Goal: Check status: Check status

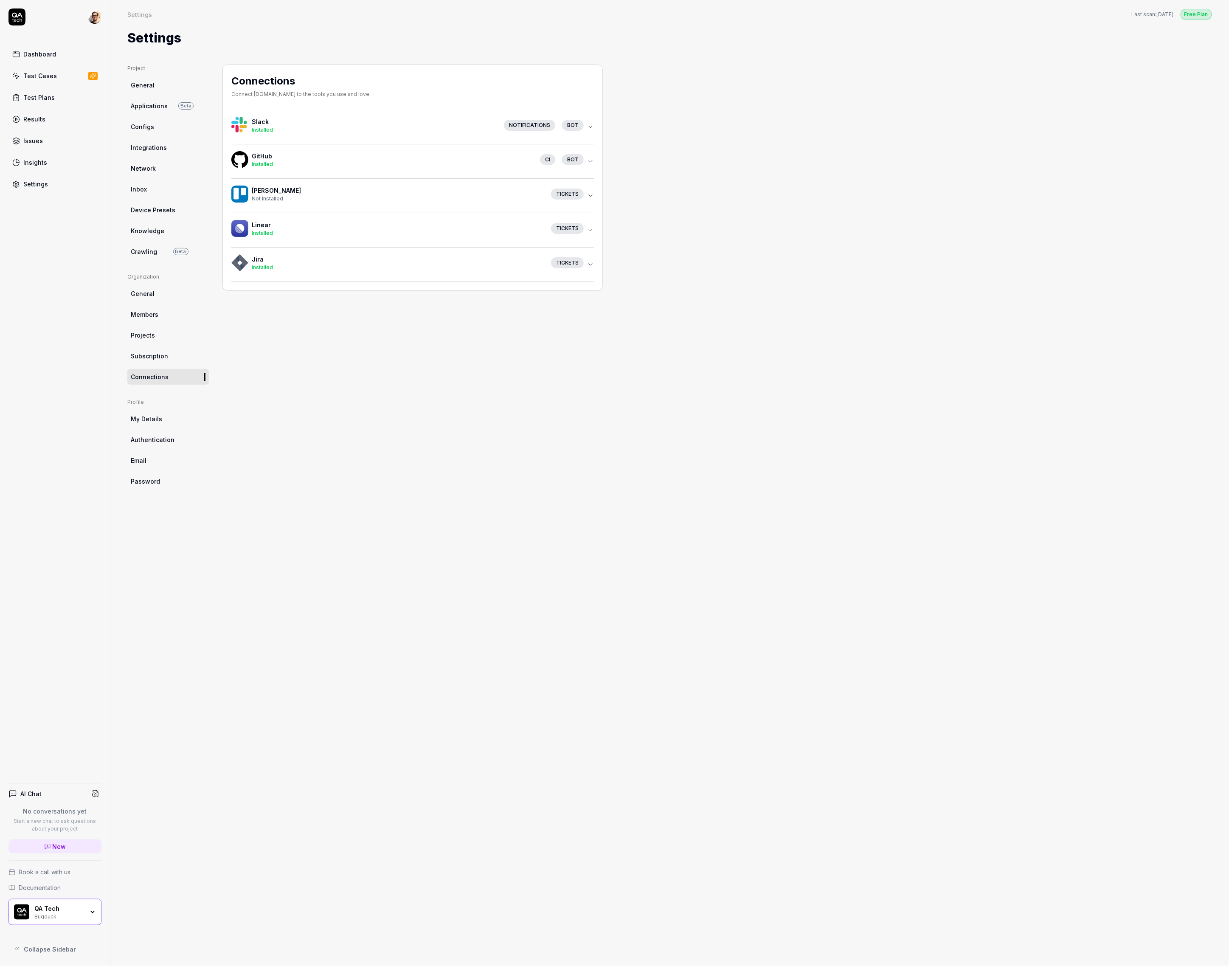
click at [401, 131] on div "Installed" at bounding box center [374, 130] width 245 height 8
click at [330, 182] on h4 "GitHub" at bounding box center [392, 184] width 281 height 9
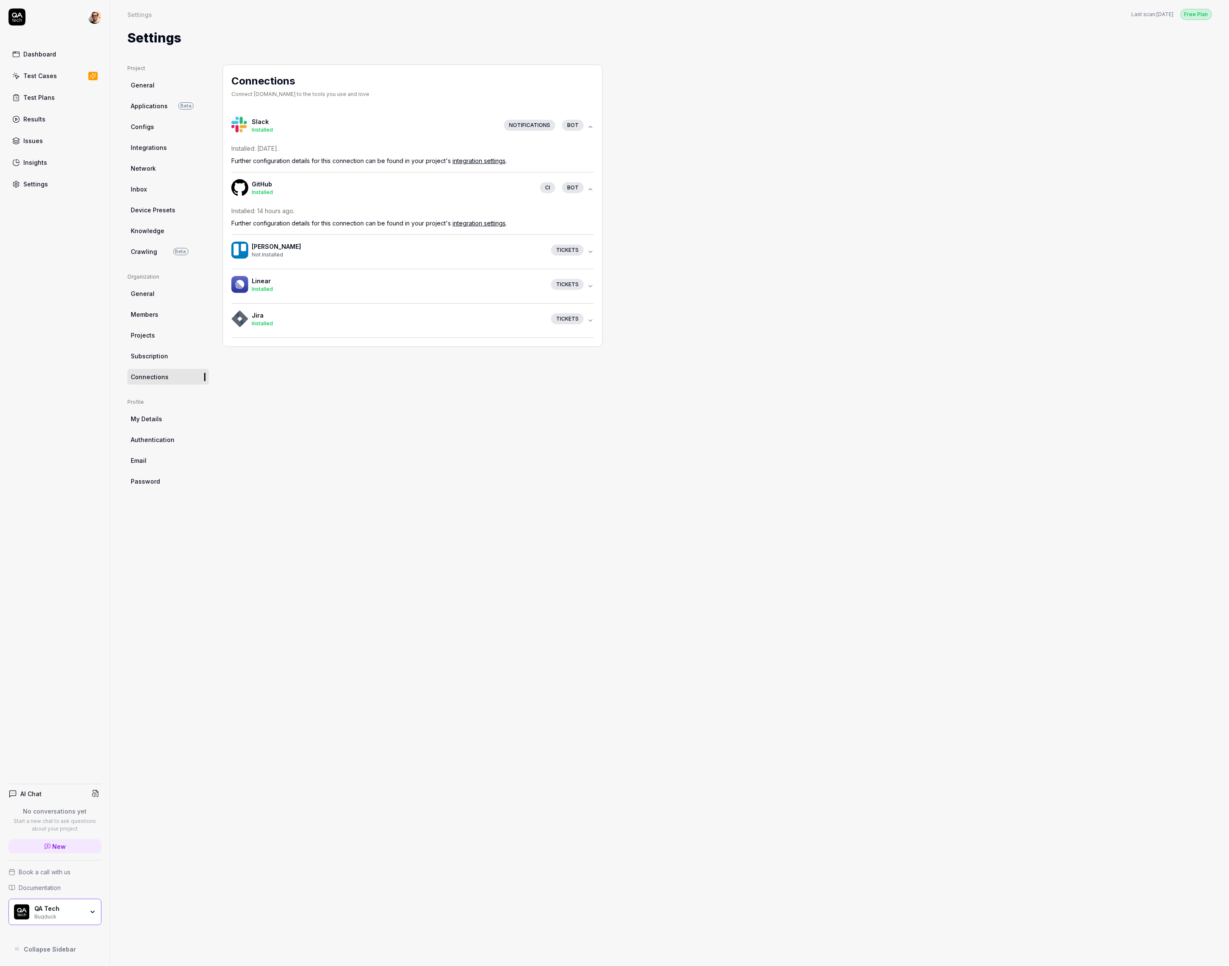
click at [349, 632] on div "Connections Connect QA.tech to the tools you use and love Slack Installed Notif…" at bounding box center [412, 507] width 380 height 884
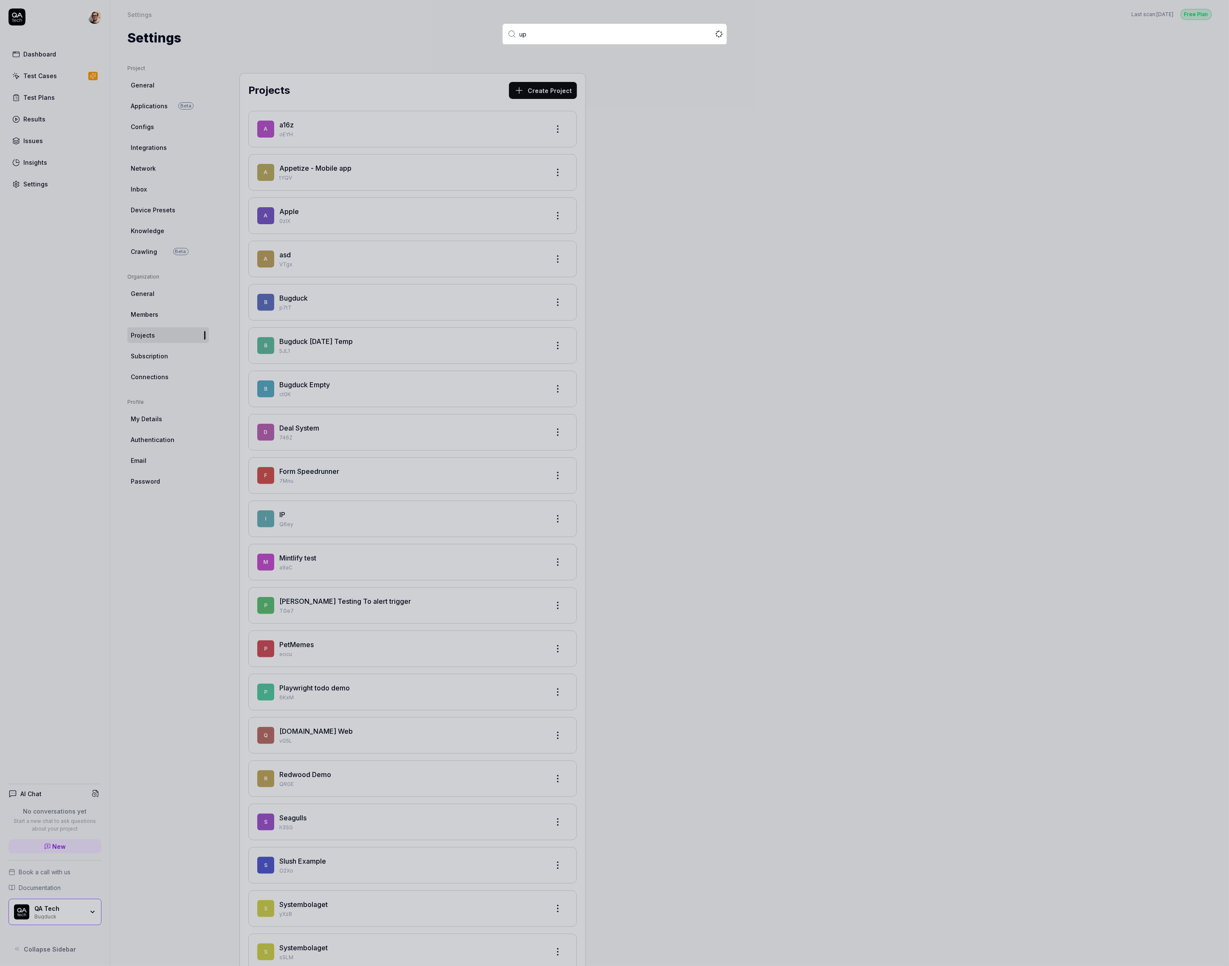
type input "ups"
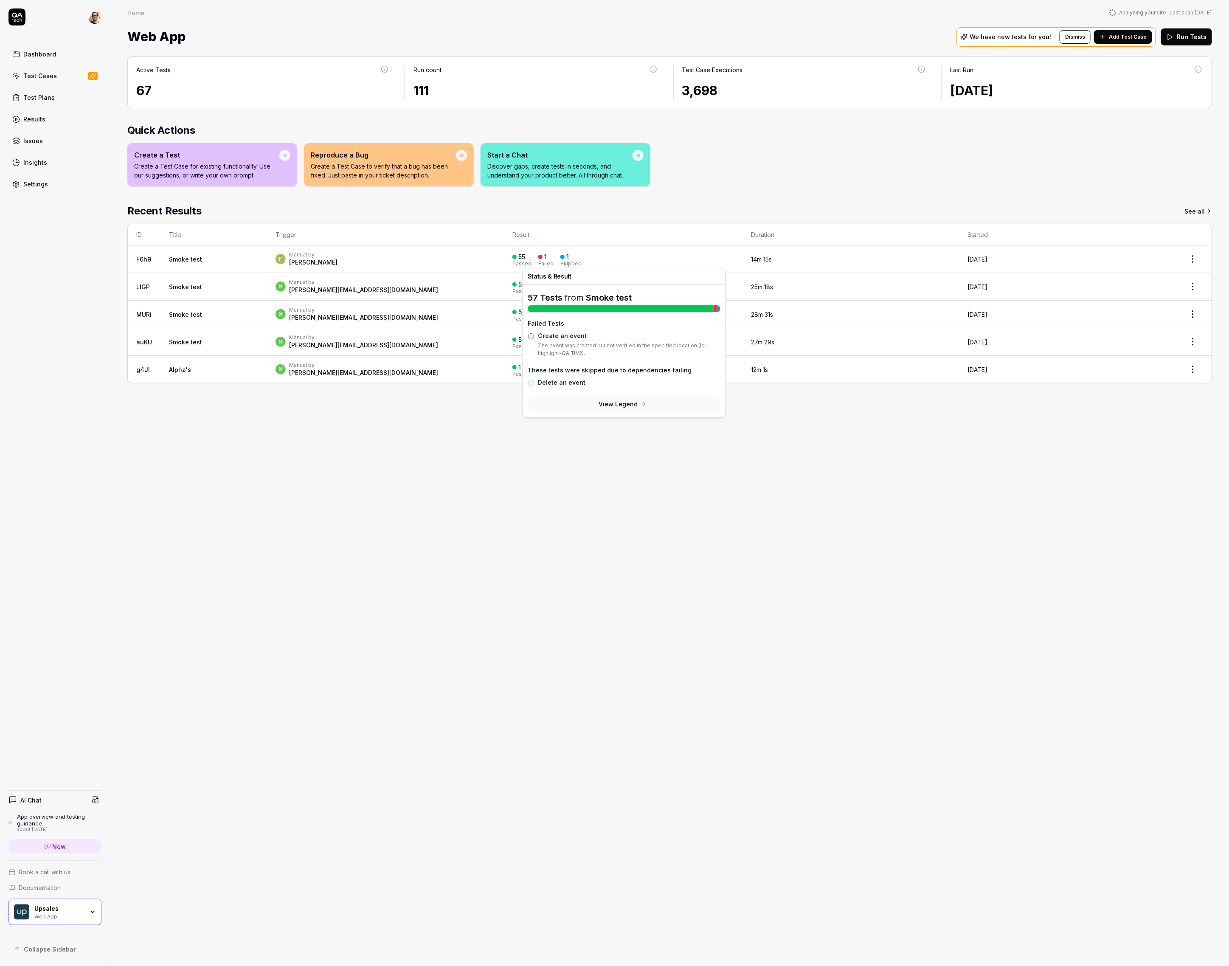
click at [543, 253] on div "1" at bounding box center [542, 257] width 8 height 8
